Goal: Contribute content

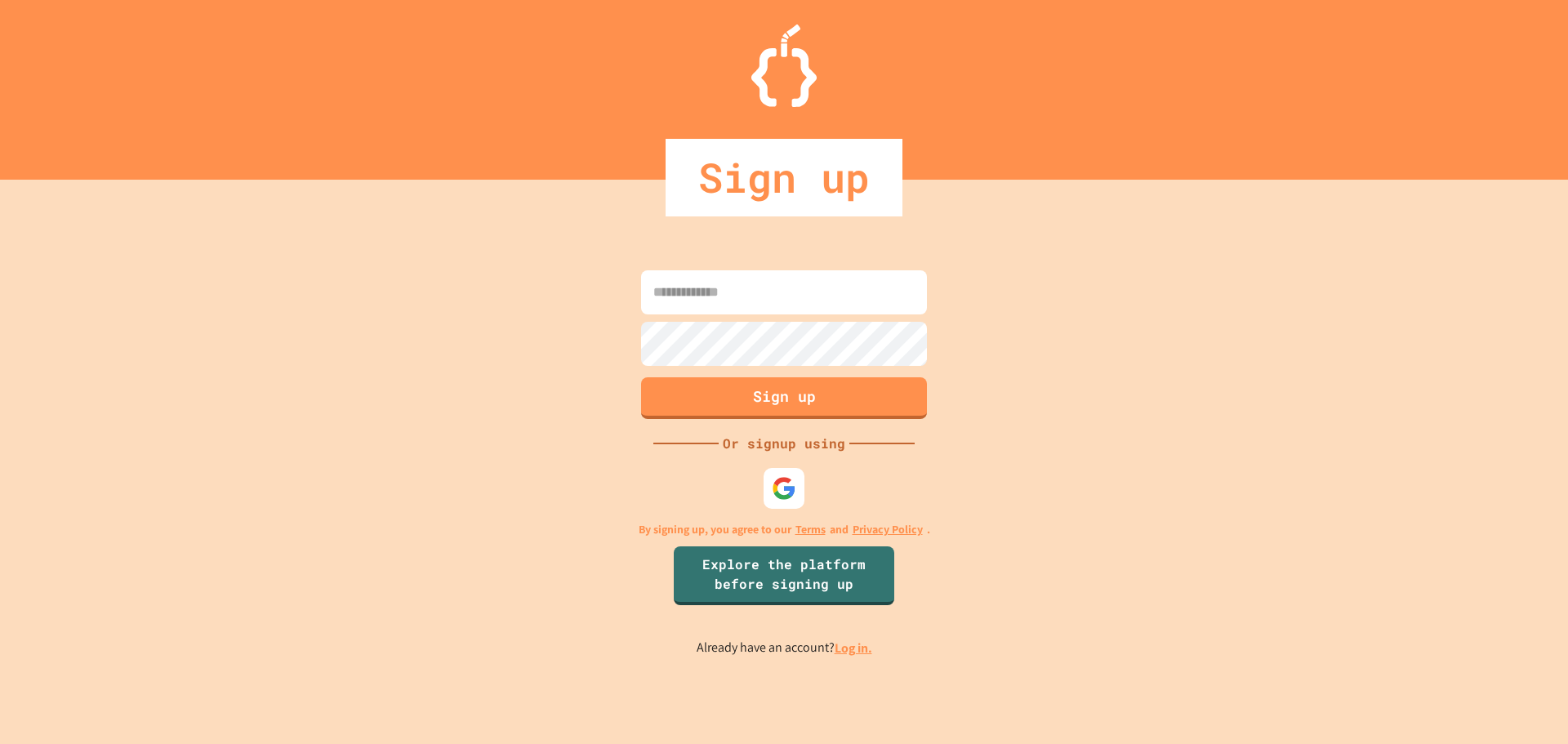
click at [810, 309] on input at bounding box center [784, 292] width 286 height 44
click at [793, 491] on img at bounding box center [784, 488] width 27 height 27
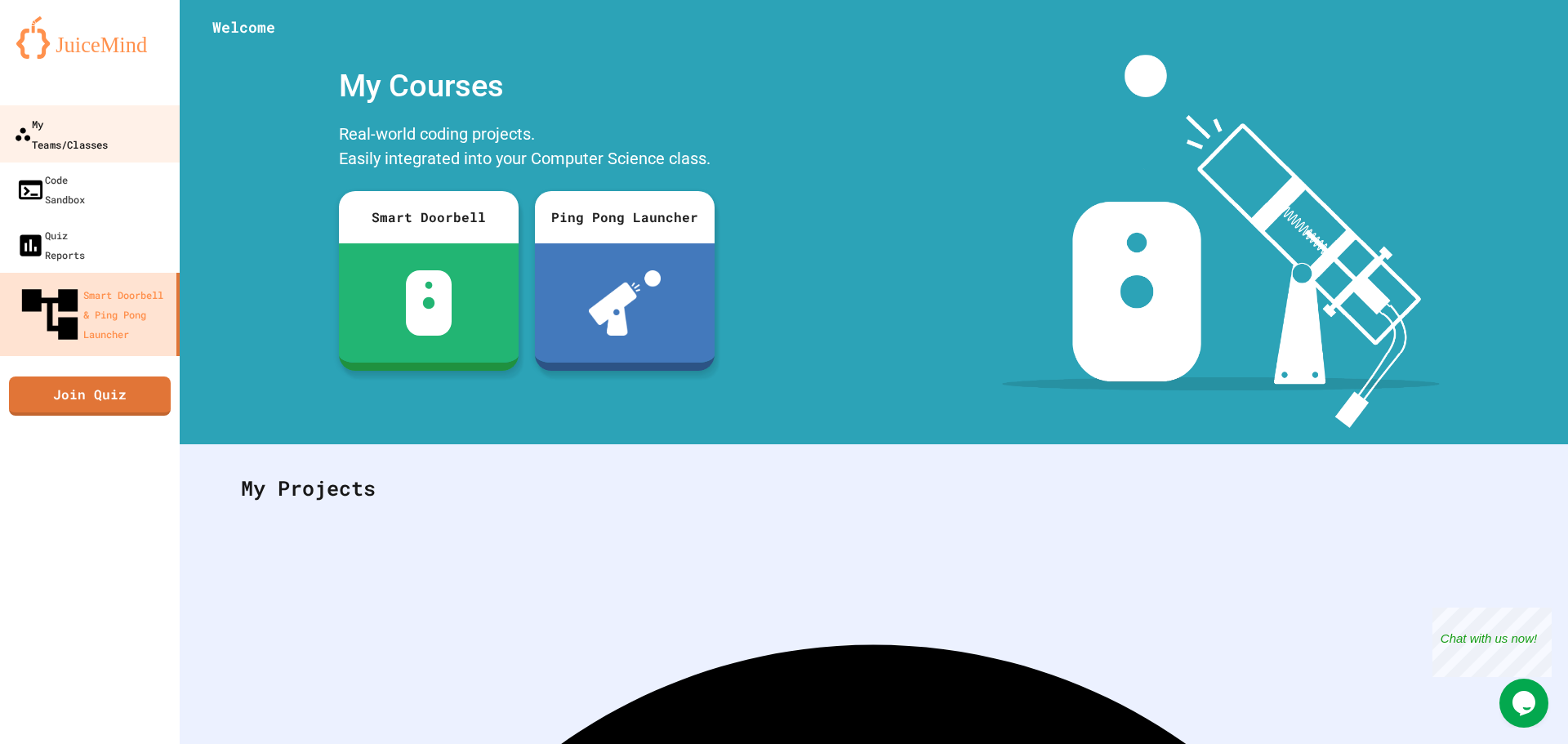
click at [108, 130] on div "My Teams/Classes" at bounding box center [60, 133] width 94 height 40
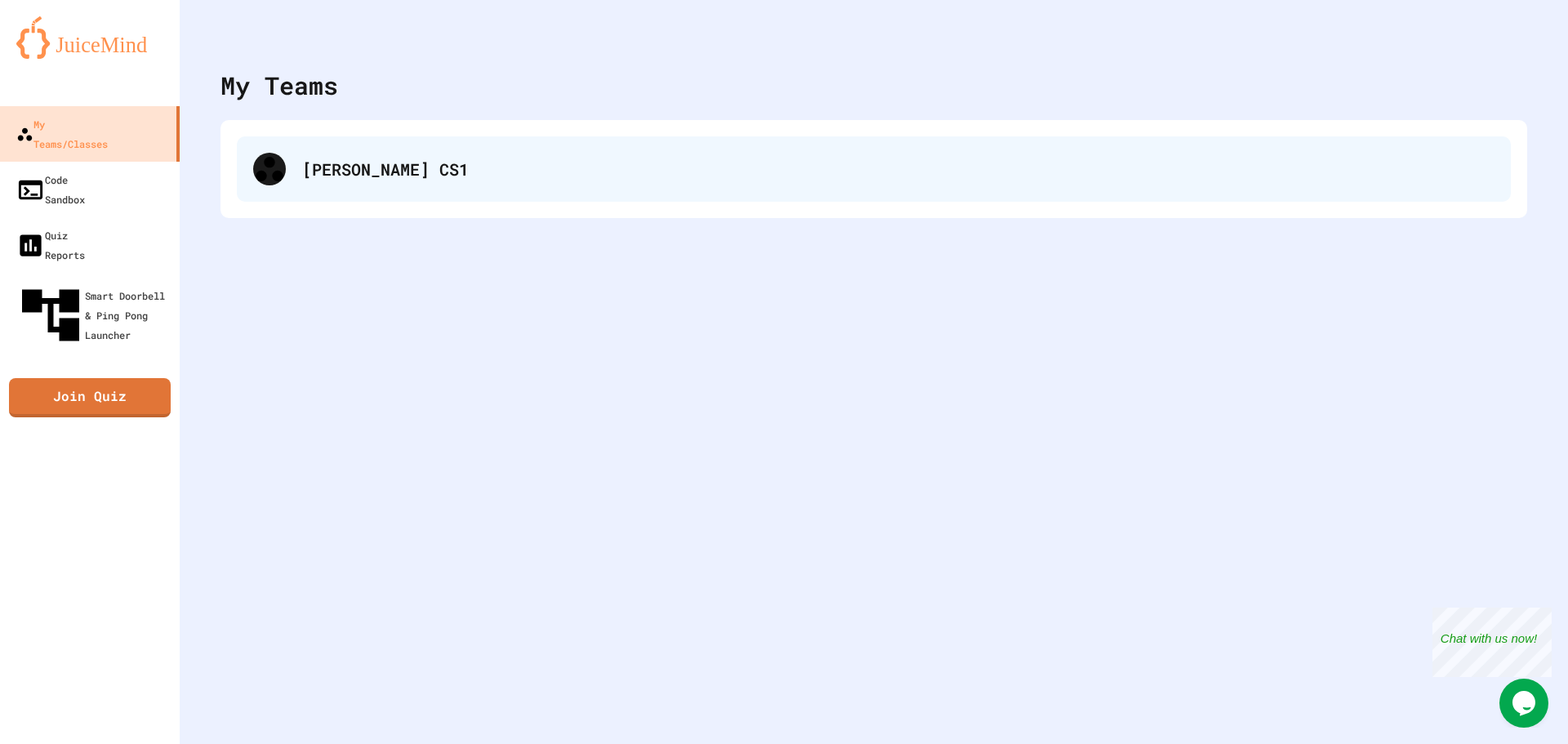
click at [345, 187] on div "[PERSON_NAME] CS1" at bounding box center [873, 169] width 1274 height 66
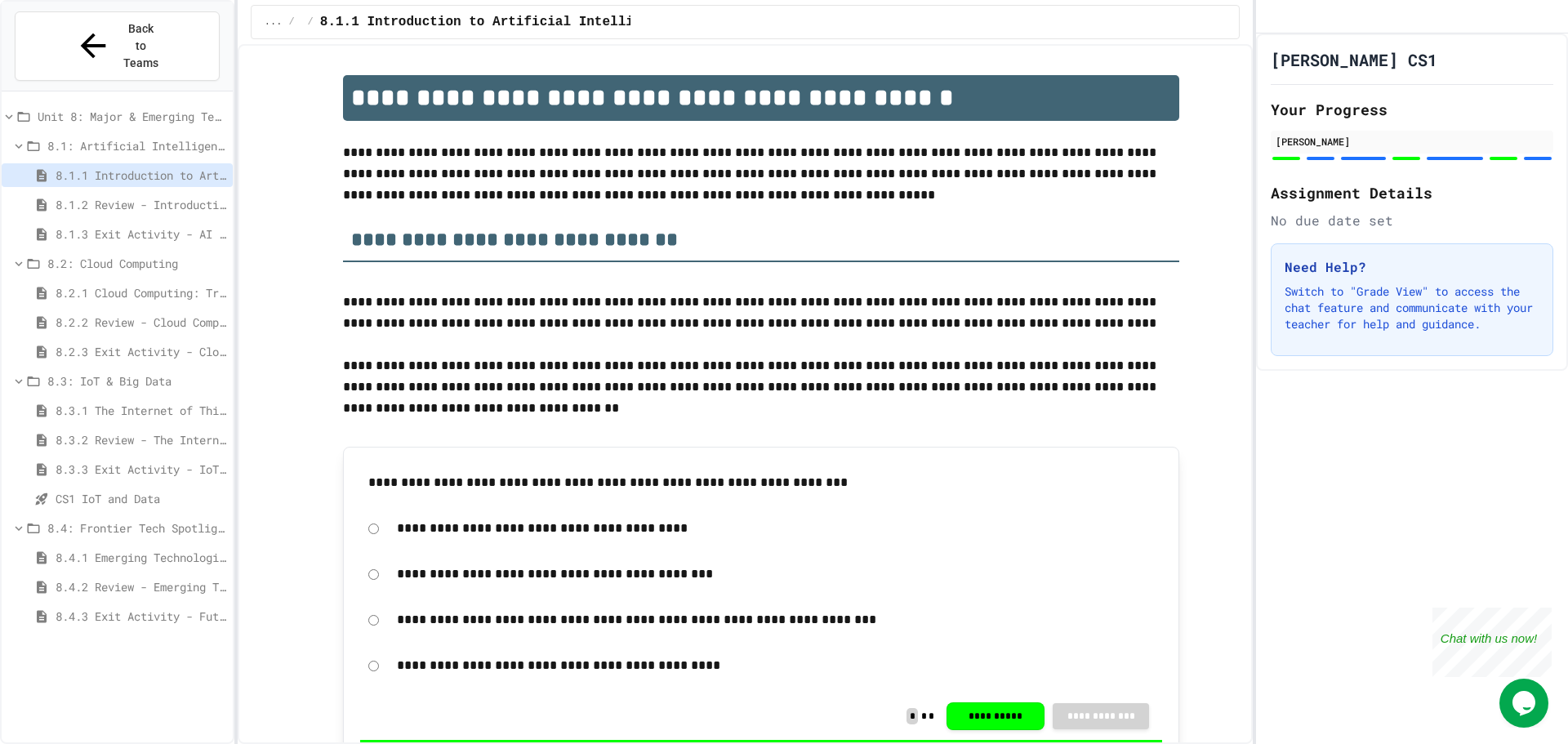
click at [130, 519] on span "8.4: Frontier Tech Spotlight" at bounding box center [137, 528] width 179 height 17
click at [134, 516] on div "8.4: Frontier Tech Spotlight" at bounding box center [117, 528] width 231 height 24
click at [71, 369] on div "8.3: IoT & Big Data" at bounding box center [117, 381] width 231 height 24
click at [174, 255] on span "8.2: Cloud Computing" at bounding box center [137, 263] width 179 height 17
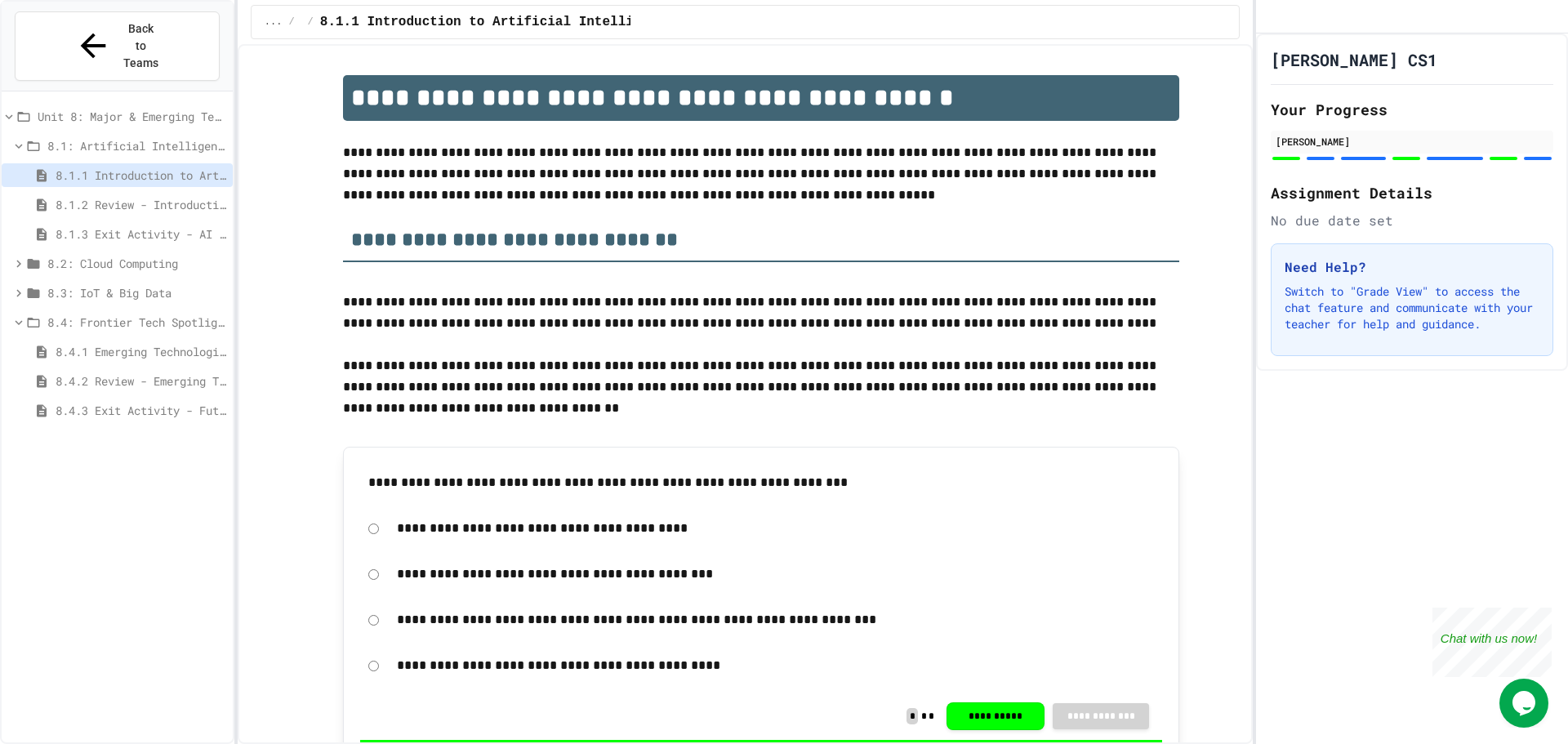
click at [114, 134] on div "8.1: Artificial Intelligence Basics" at bounding box center [117, 146] width 231 height 24
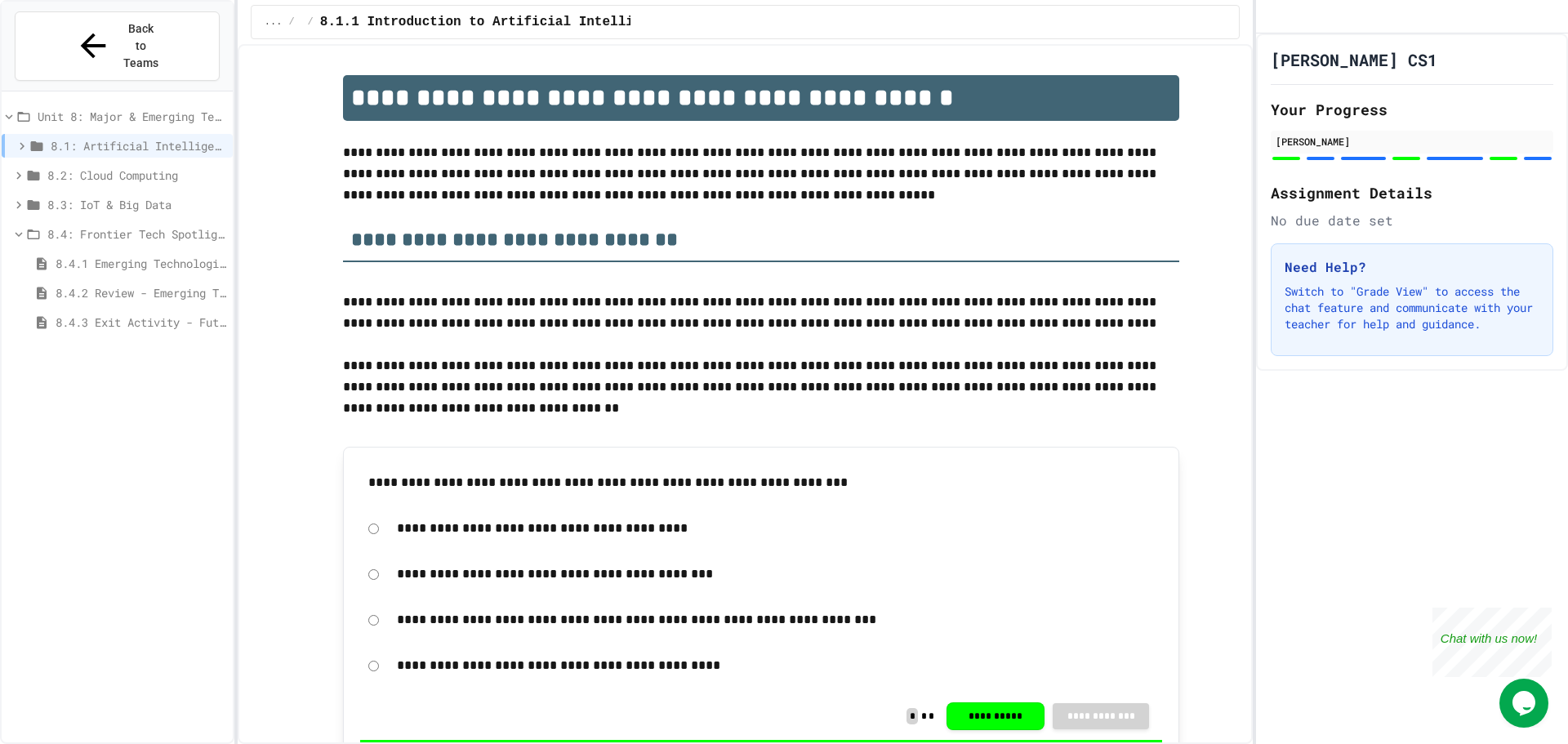
click at [107, 108] on span "Unit 8: Major & Emerging Technologies" at bounding box center [132, 116] width 189 height 17
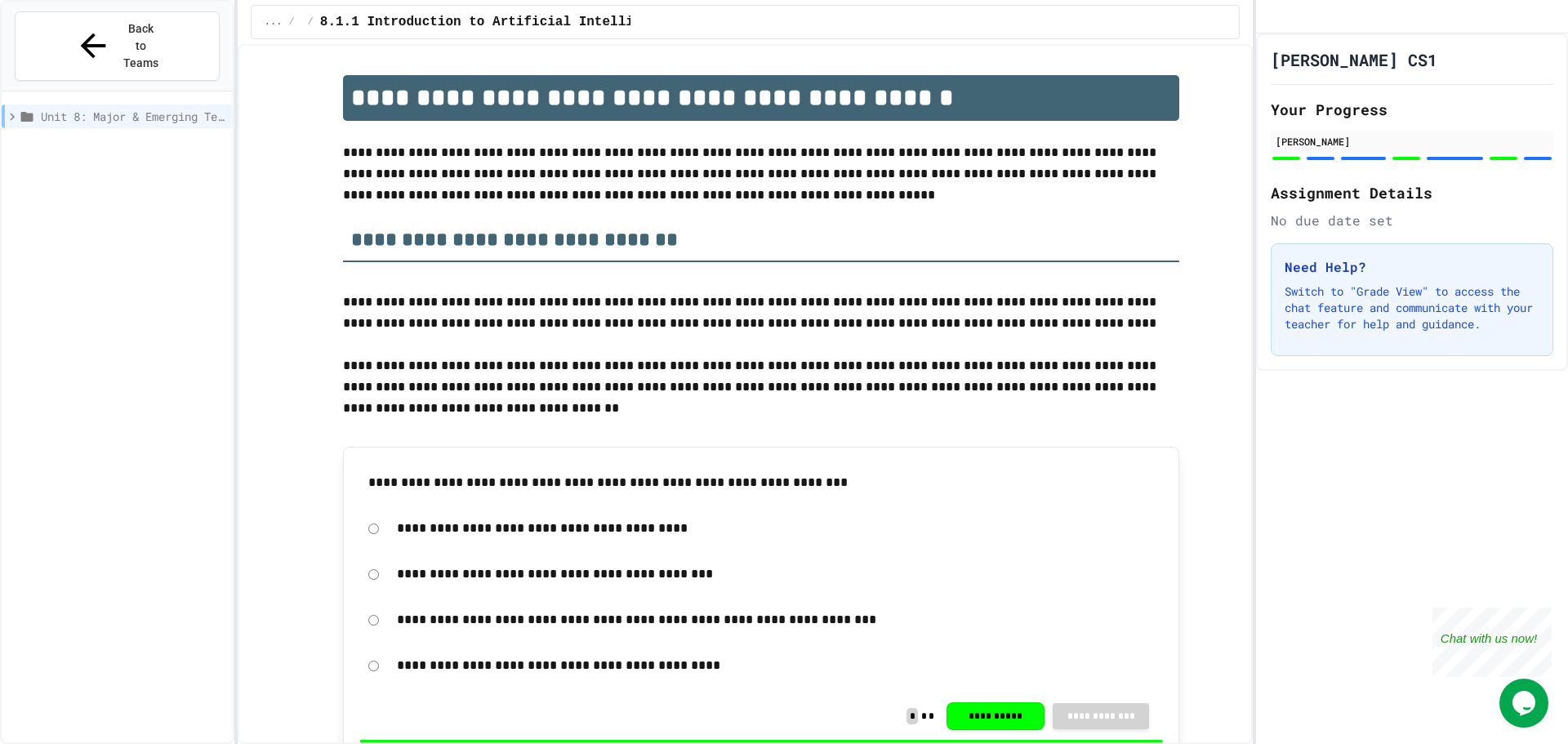
click at [107, 108] on span "Unit 8: Major & Emerging Technologies" at bounding box center [133, 116] width 185 height 17
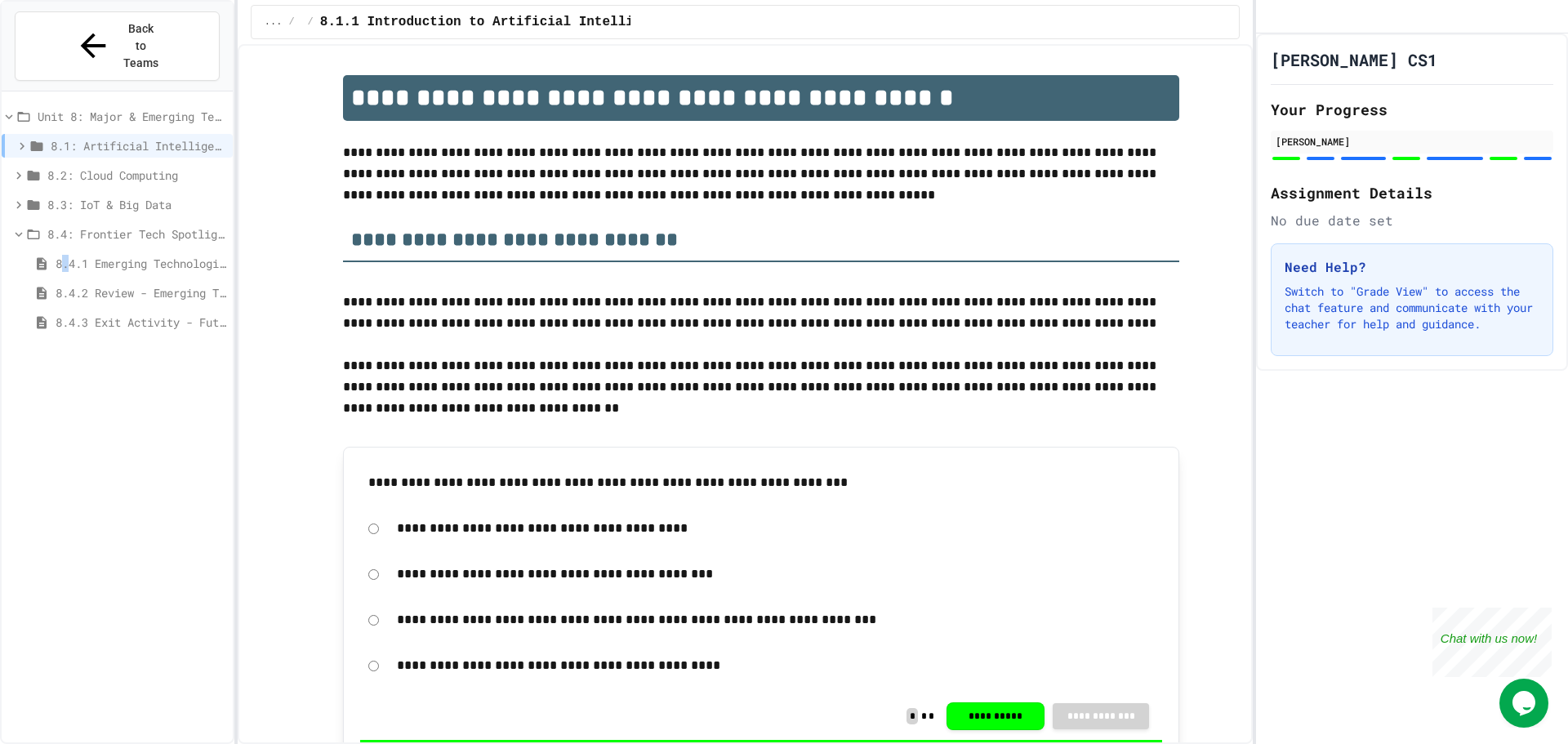
click at [71, 255] on span "8.4.1 Emerging Technologies: Shaping Our Digital Future" at bounding box center [141, 263] width 171 height 17
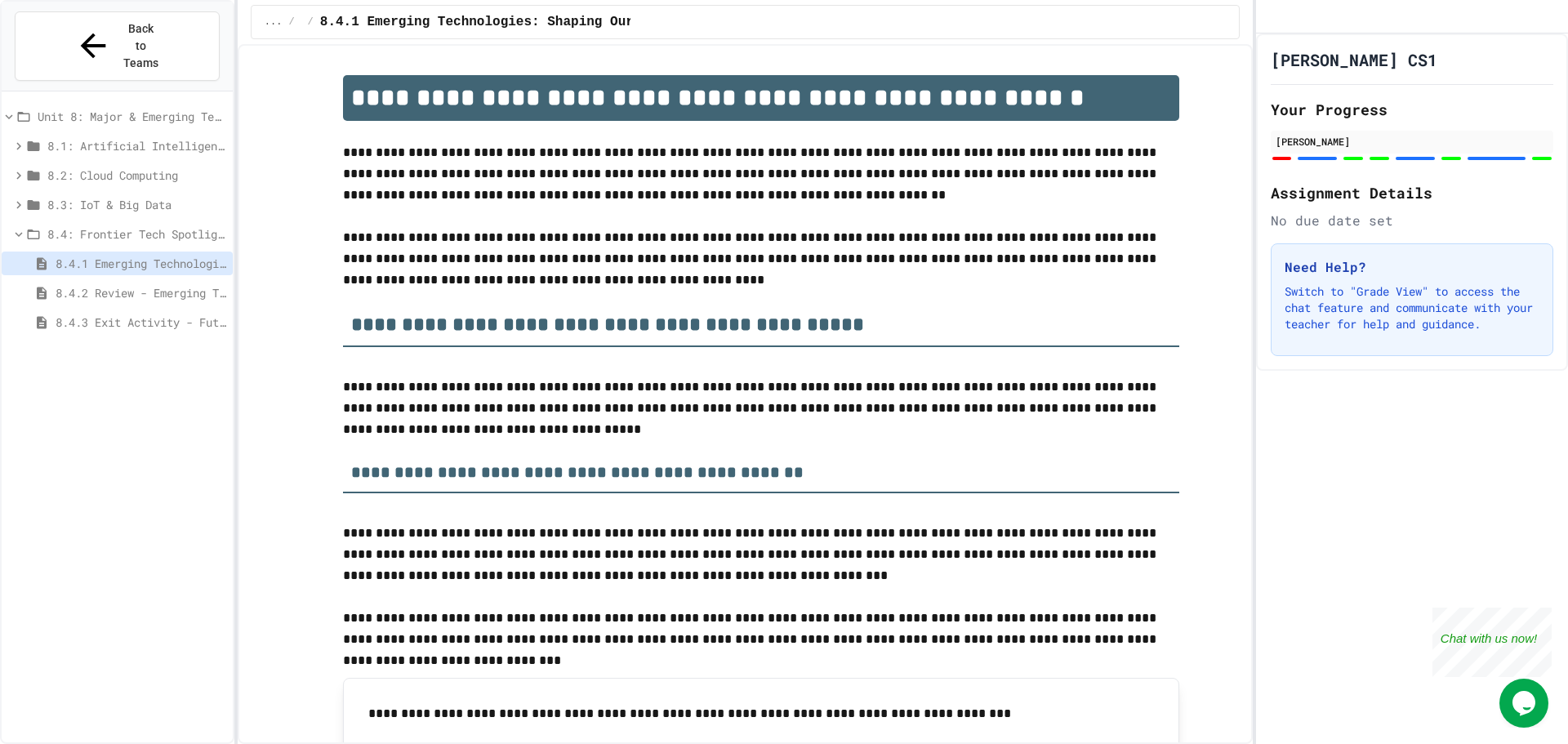
click at [104, 310] on div "8.4.3 Exit Activity - Future Tech Challenge" at bounding box center [117, 322] width 231 height 24
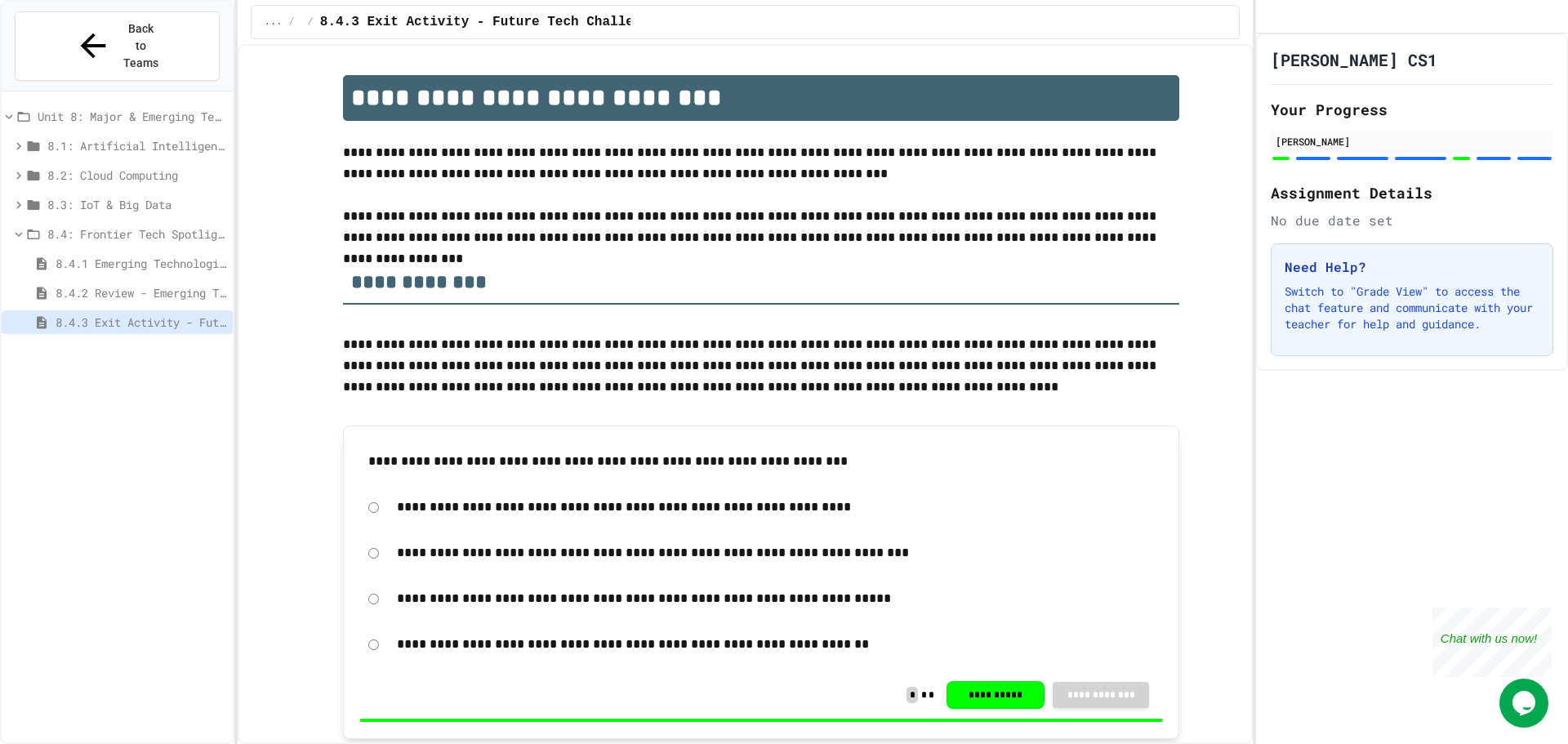
click at [131, 313] on span "8.4.3 Exit Activity - Future Tech Challenge" at bounding box center [141, 321] width 171 height 17
click at [147, 281] on div "8.4.2 Review - Emerging Technologies: Shaping Our Digital Future" at bounding box center [117, 293] width 231 height 24
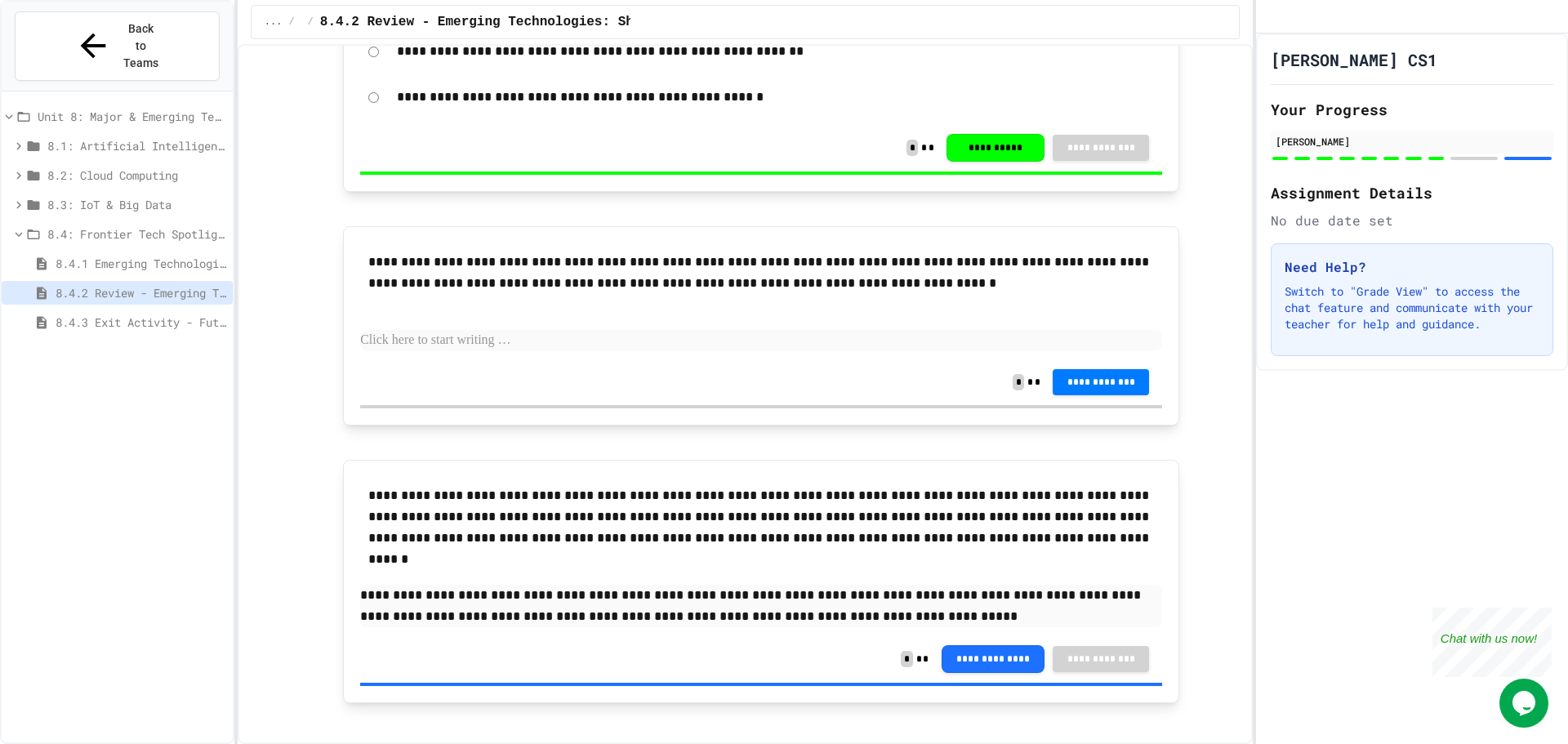
scroll to position [2935, 0]
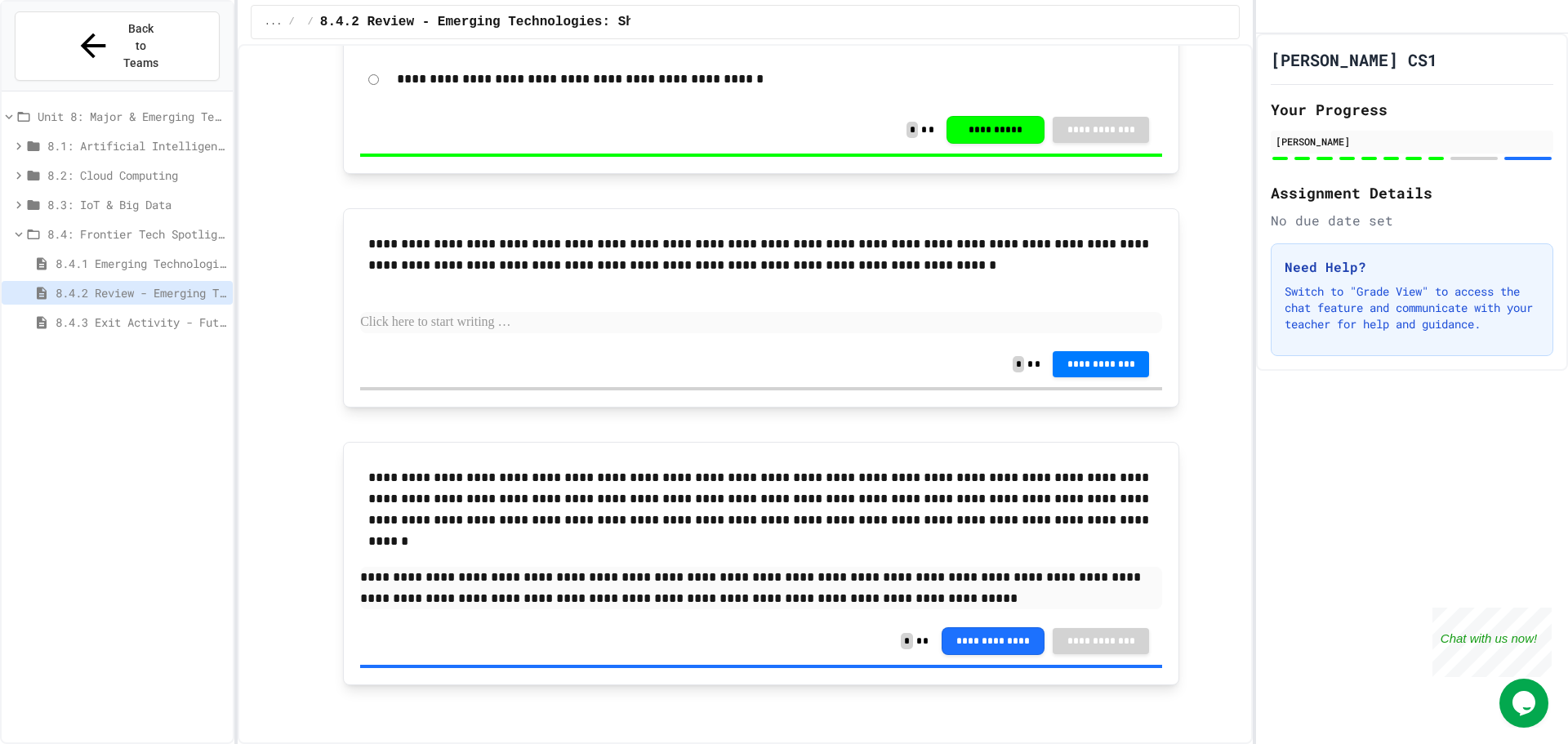
click at [563, 306] on div "**********" at bounding box center [761, 283] width 802 height 116
click at [564, 320] on p at bounding box center [761, 322] width 802 height 21
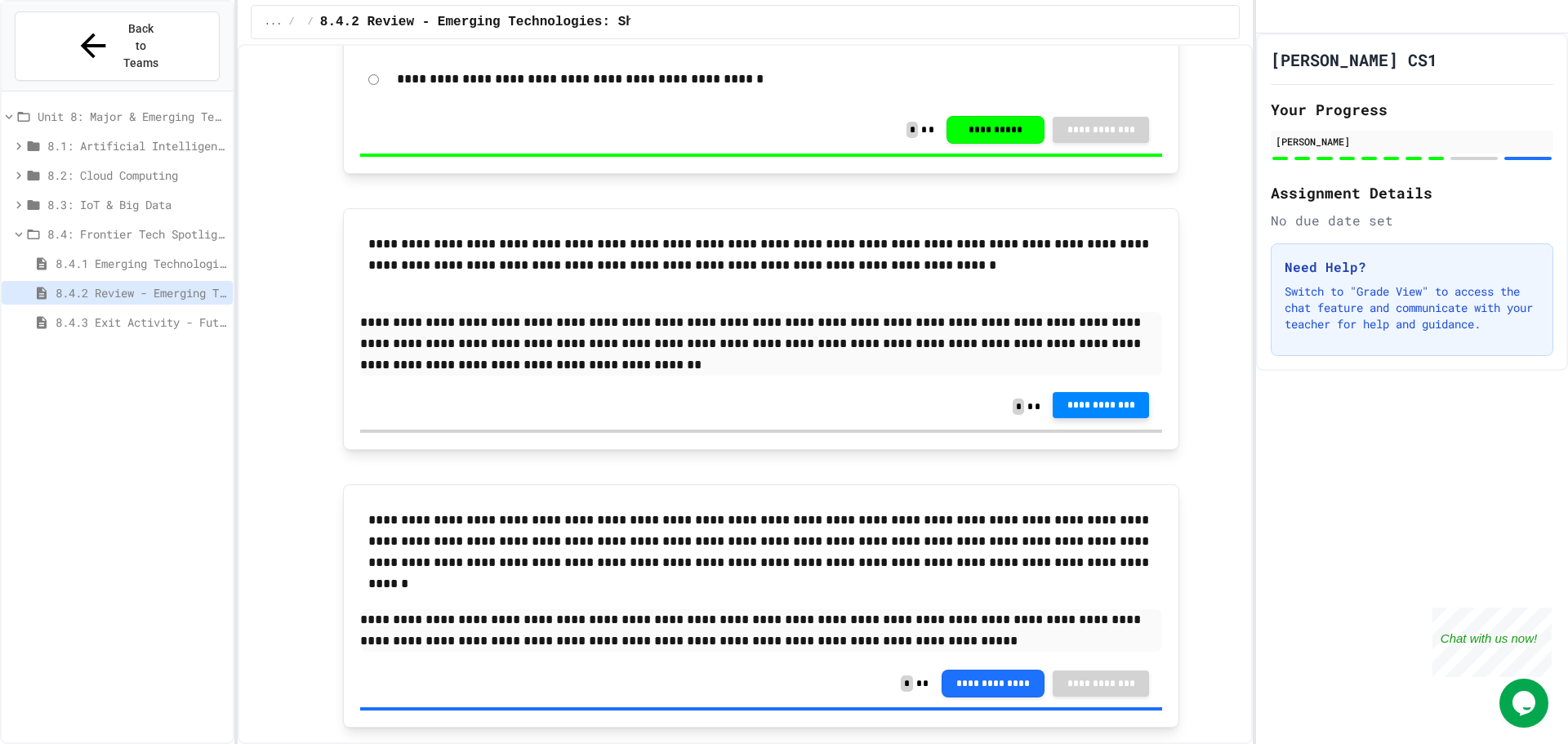
click at [1100, 407] on span "**********" at bounding box center [1100, 404] width 70 height 13
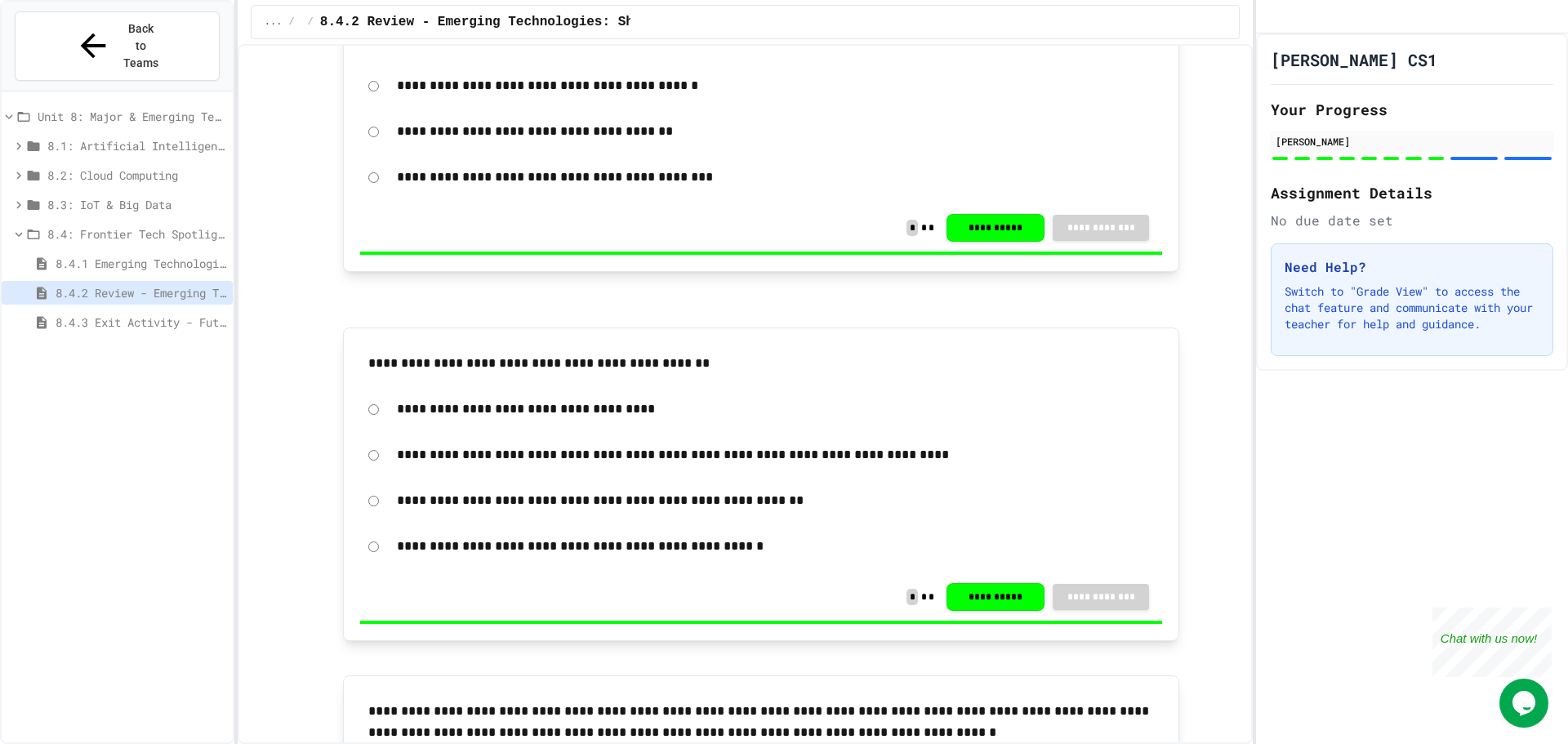
scroll to position [2326, 0]
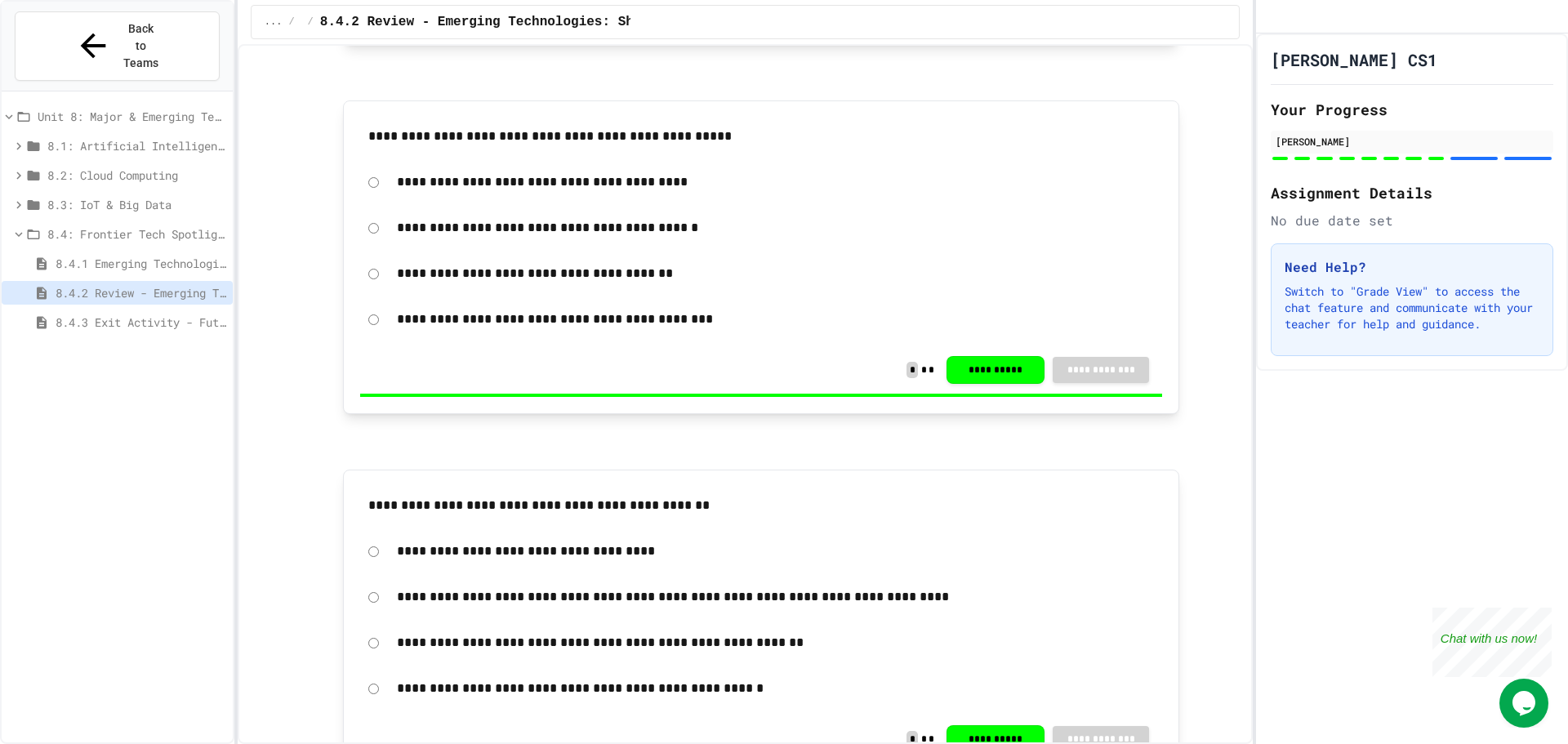
drag, startPoint x: 750, startPoint y: 500, endPoint x: 584, endPoint y: 462, distance: 170.3
click at [584, 462] on p at bounding box center [762, 452] width 837 height 21
